Goal: Check status: Check status

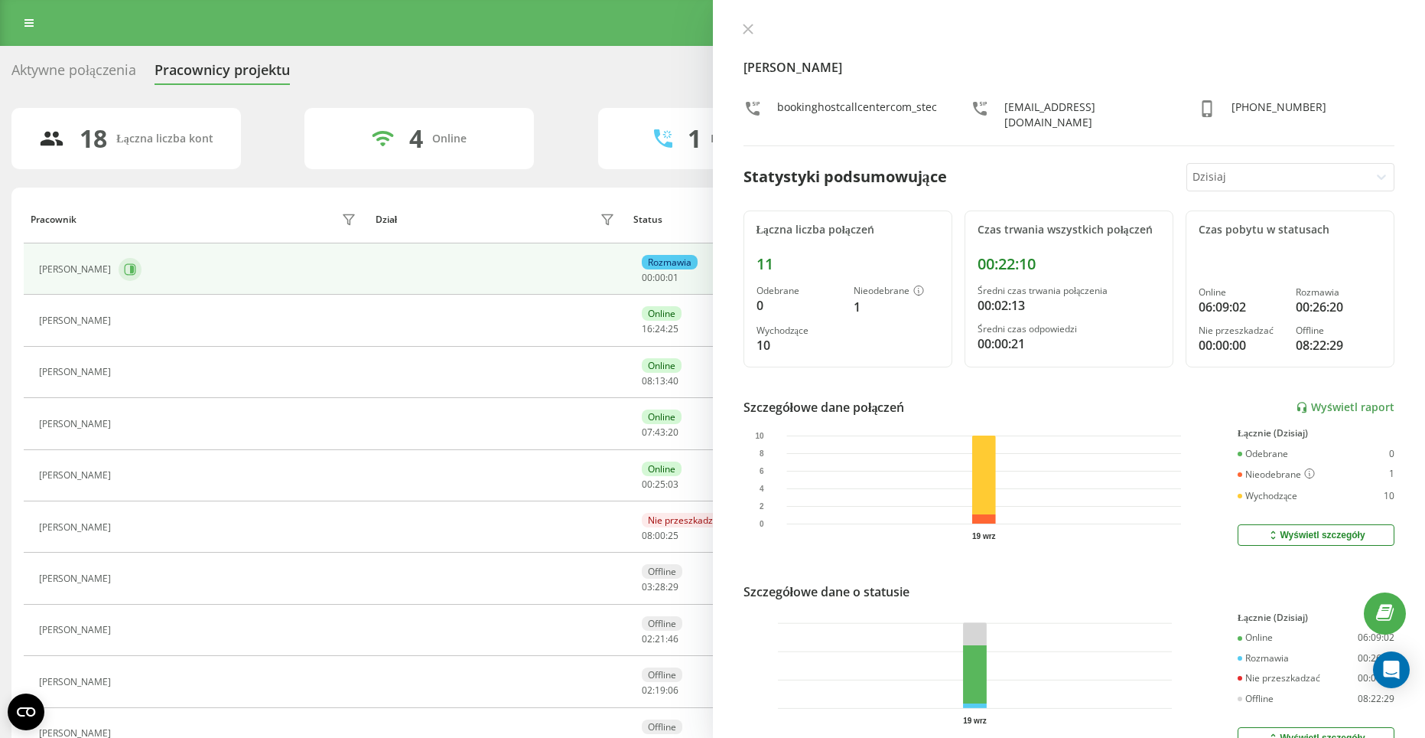
click at [130, 268] on icon at bounding box center [132, 269] width 4 height 8
click at [167, 207] on div "Pracownik" at bounding box center [196, 219] width 330 height 24
click at [749, 33] on icon at bounding box center [748, 29] width 11 height 11
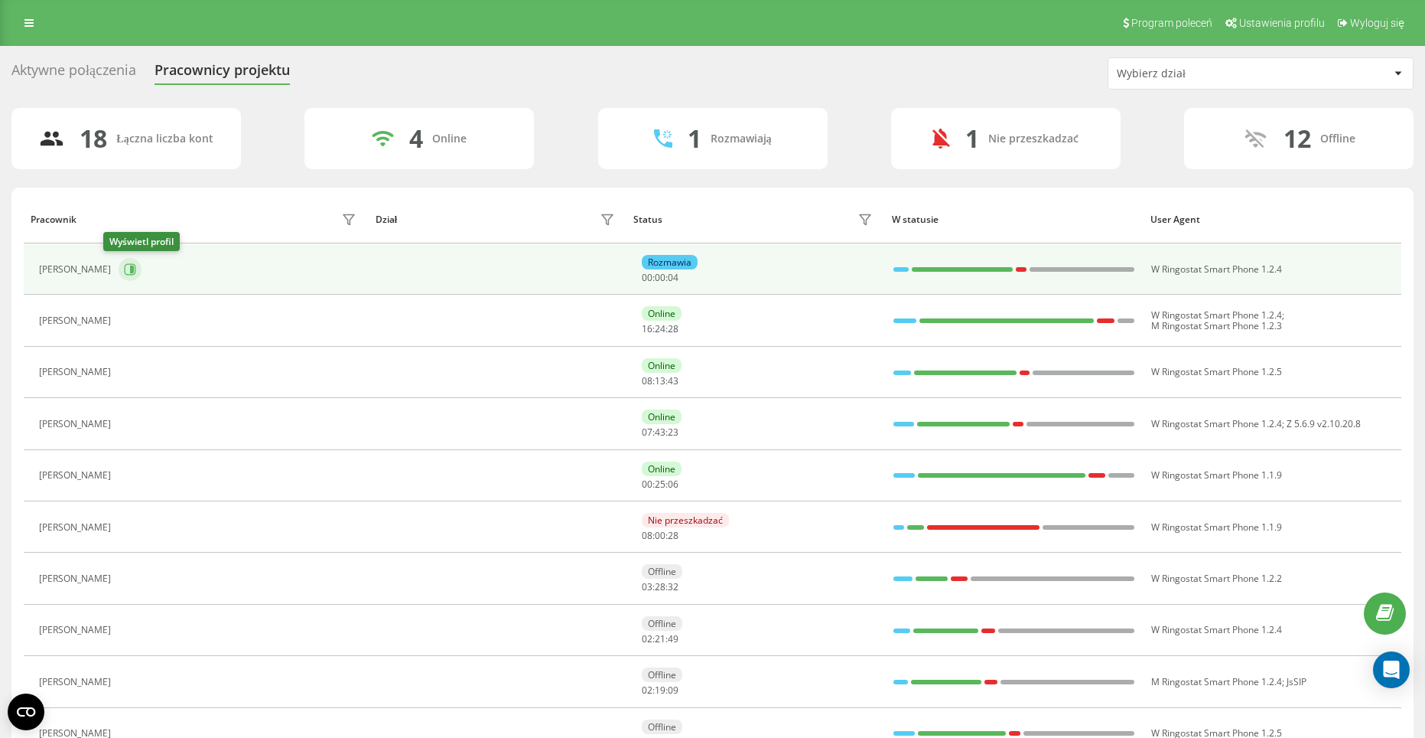
click at [130, 270] on icon at bounding box center [132, 269] width 4 height 8
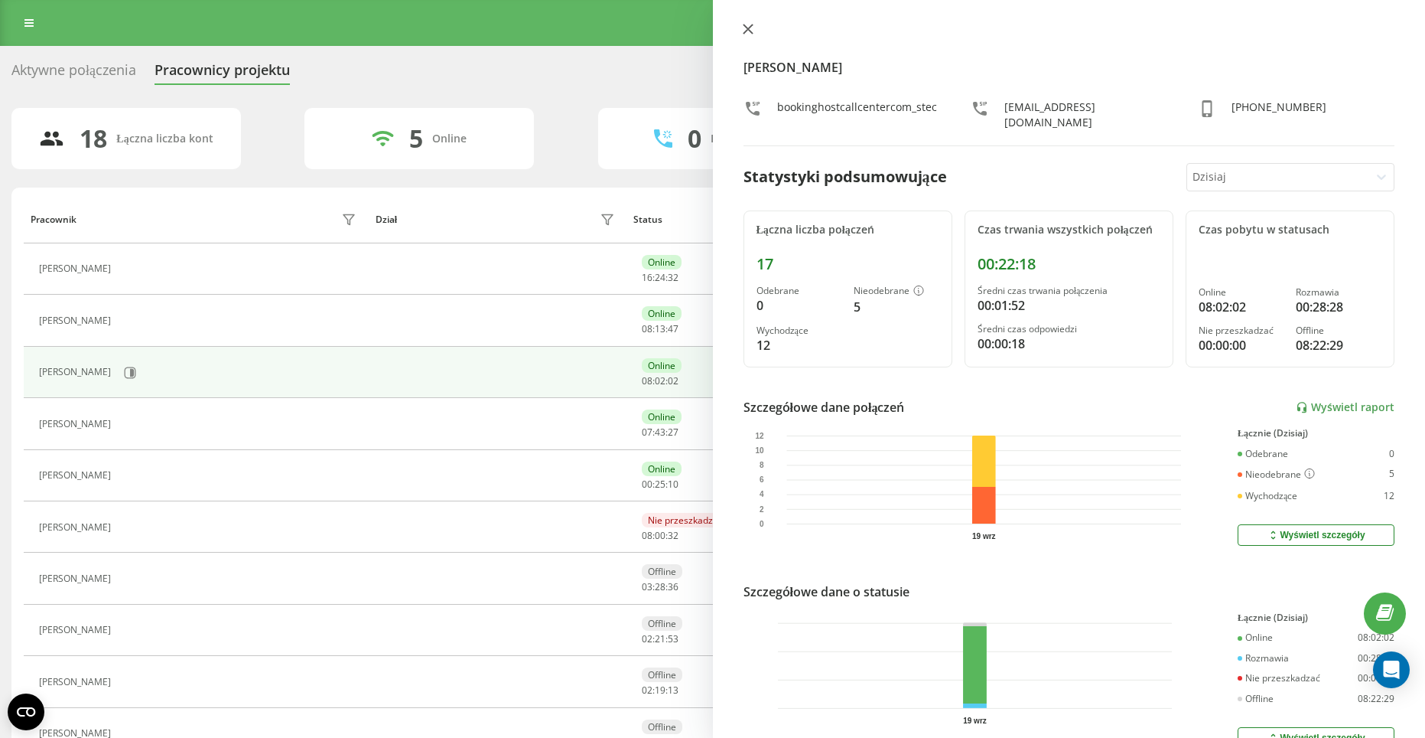
click at [748, 30] on icon at bounding box center [747, 28] width 9 height 9
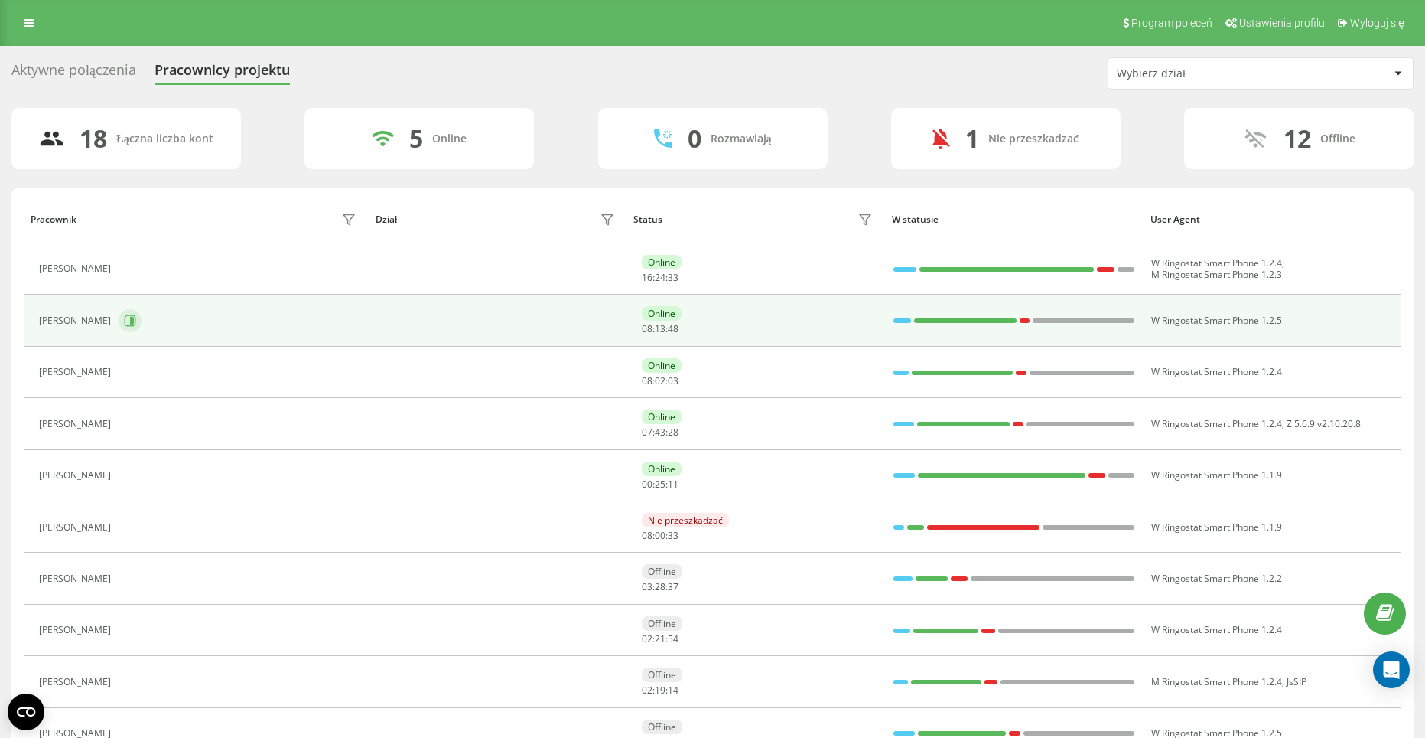
click at [142, 318] on button at bounding box center [130, 320] width 23 height 23
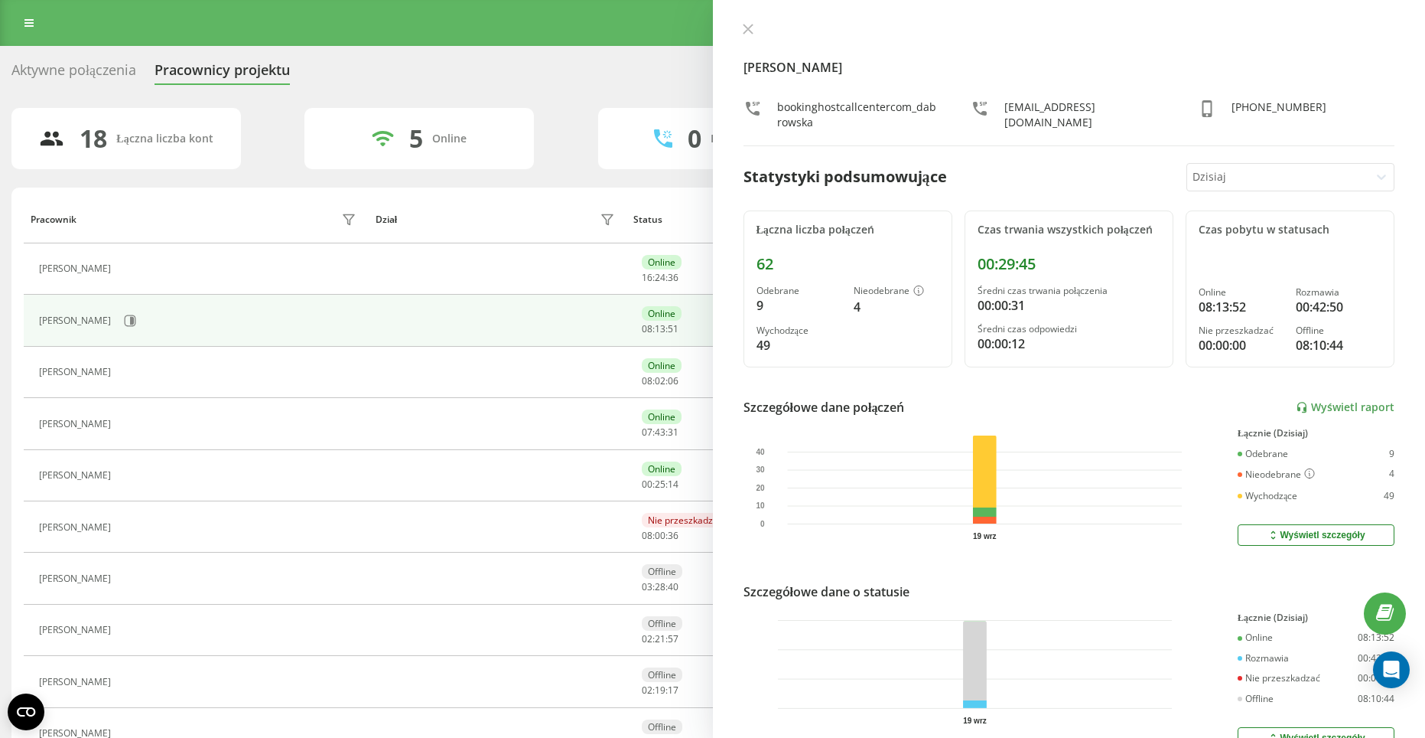
click at [737, 24] on div "[PERSON_NAME] bookinghostcallcentercom_dabrowska [EMAIL_ADDRESS][DOMAIN_NAME] […" at bounding box center [1069, 369] width 713 height 738
click at [744, 21] on div "[PERSON_NAME] bookinghostcallcentercom_dabrowska [EMAIL_ADDRESS][DOMAIN_NAME] […" at bounding box center [1069, 369] width 713 height 738
click at [743, 33] on icon at bounding box center [748, 29] width 11 height 11
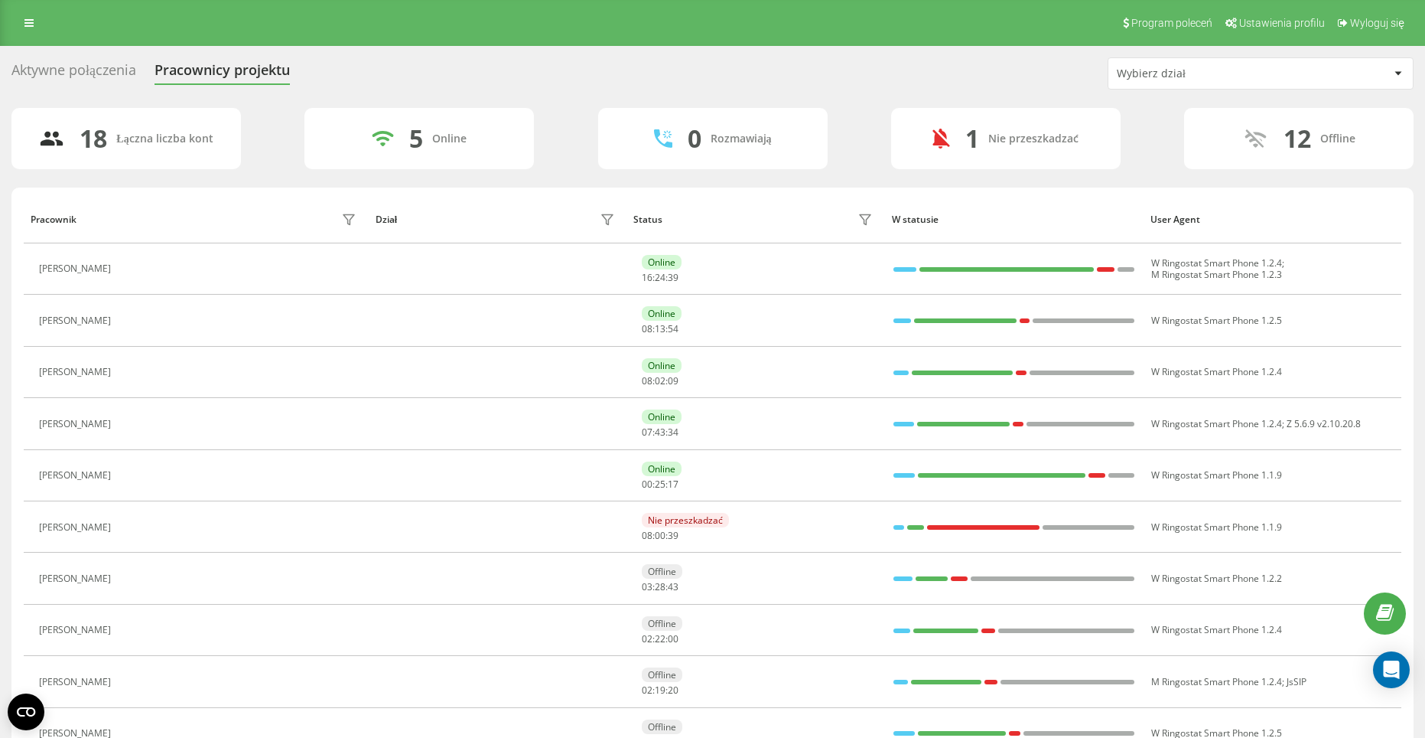
click at [137, 480] on button at bounding box center [128, 476] width 18 height 21
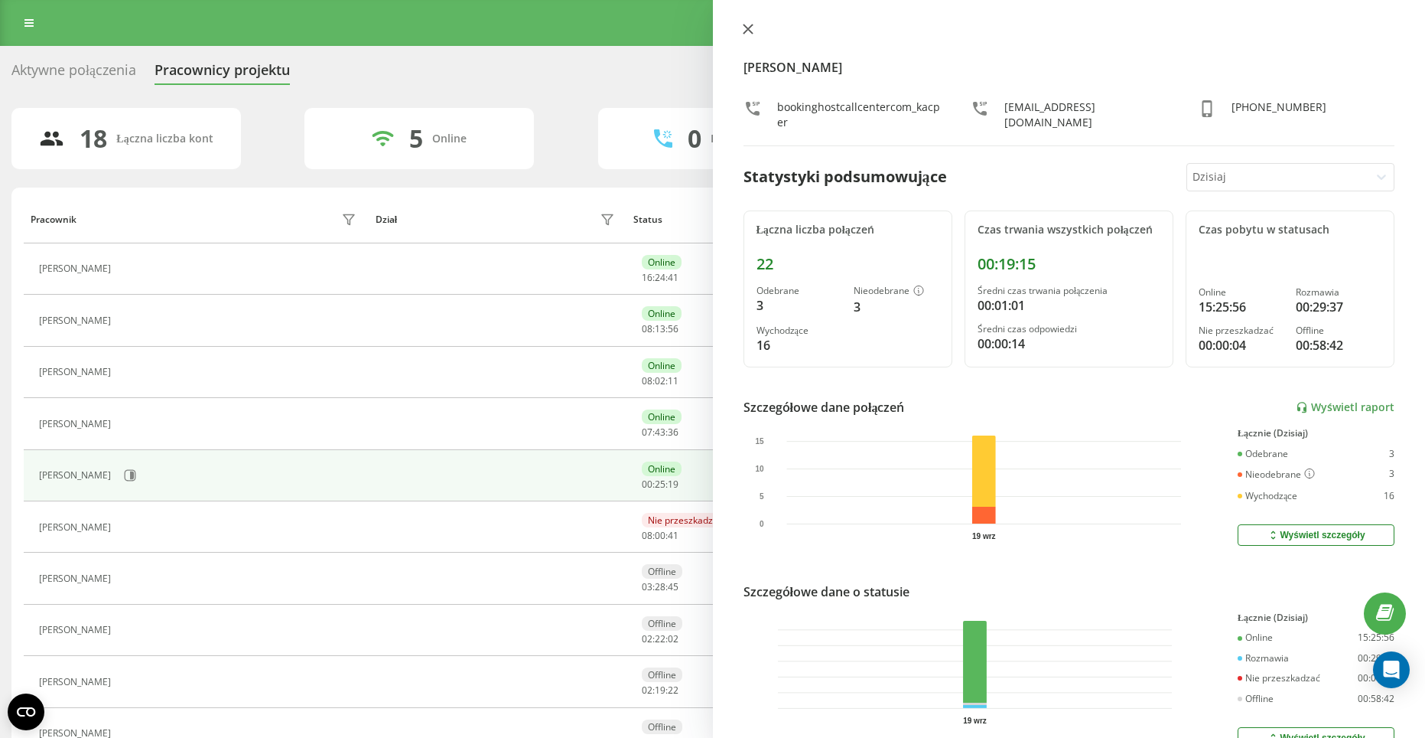
click at [746, 28] on icon at bounding box center [748, 29] width 11 height 11
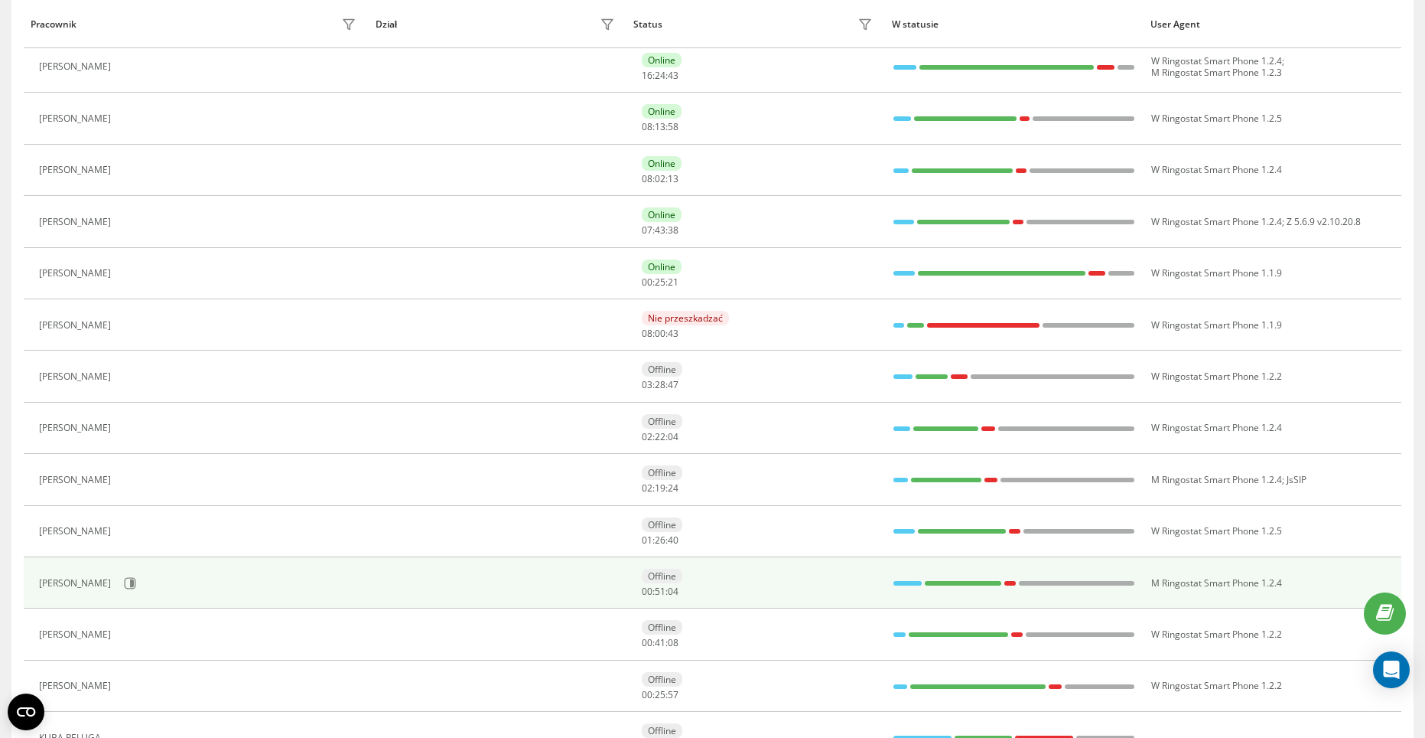
scroll to position [230, 0]
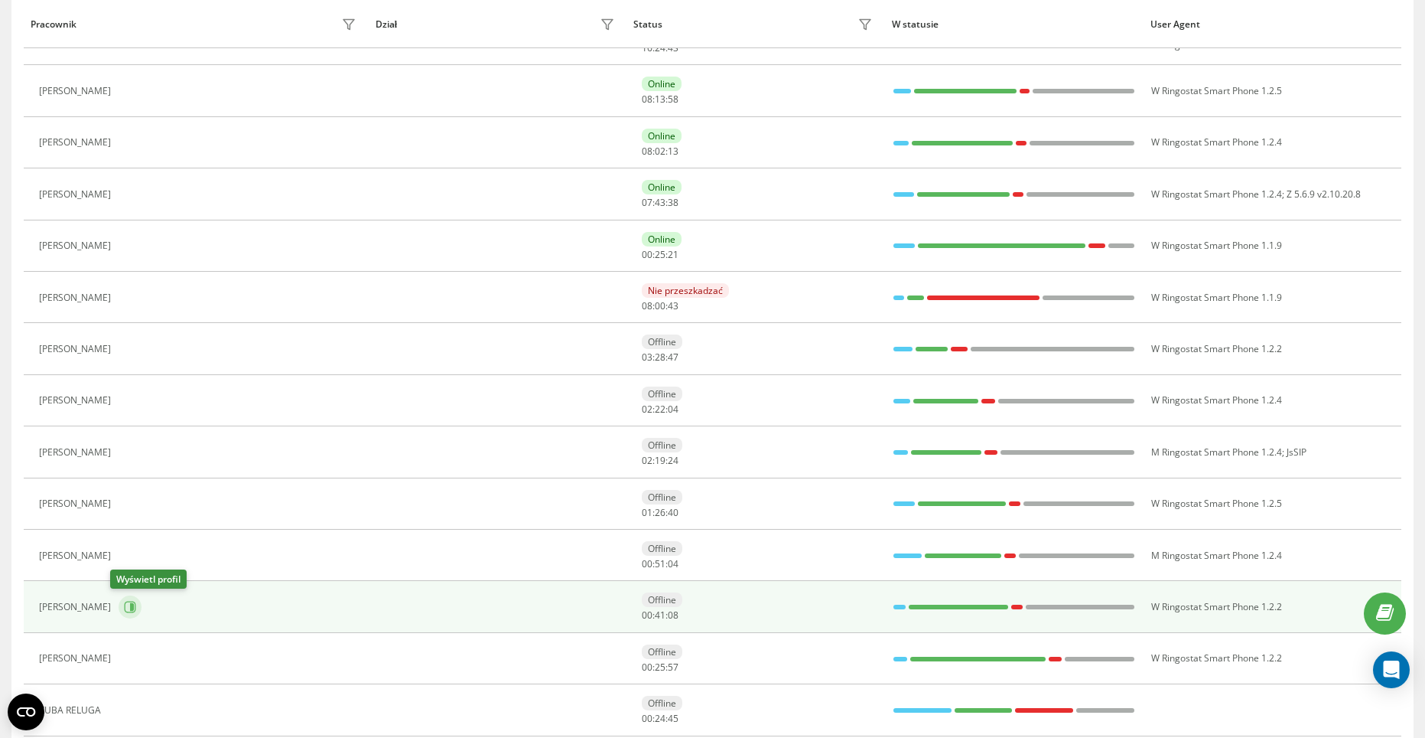
click at [124, 607] on icon at bounding box center [130, 607] width 12 height 12
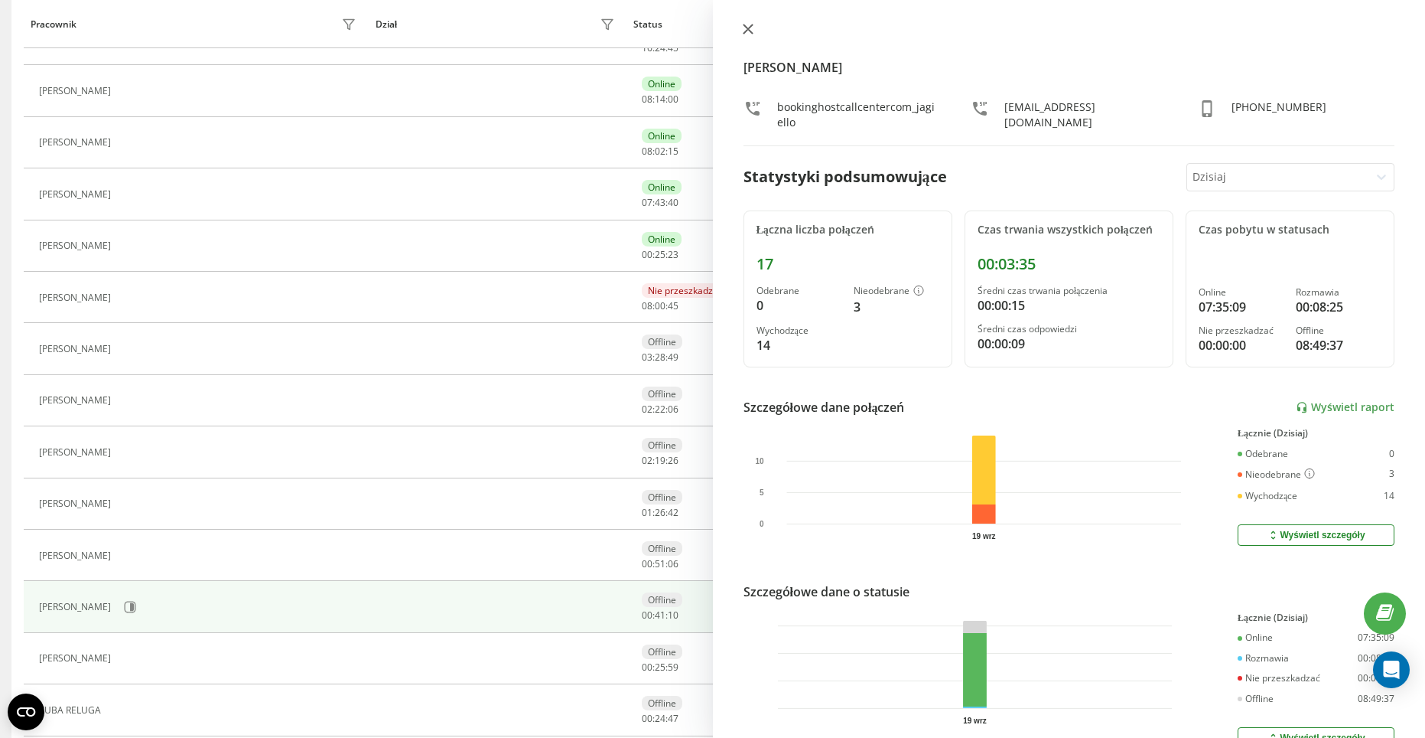
click at [744, 25] on icon at bounding box center [747, 28] width 9 height 9
